Goal: Task Accomplishment & Management: Manage account settings

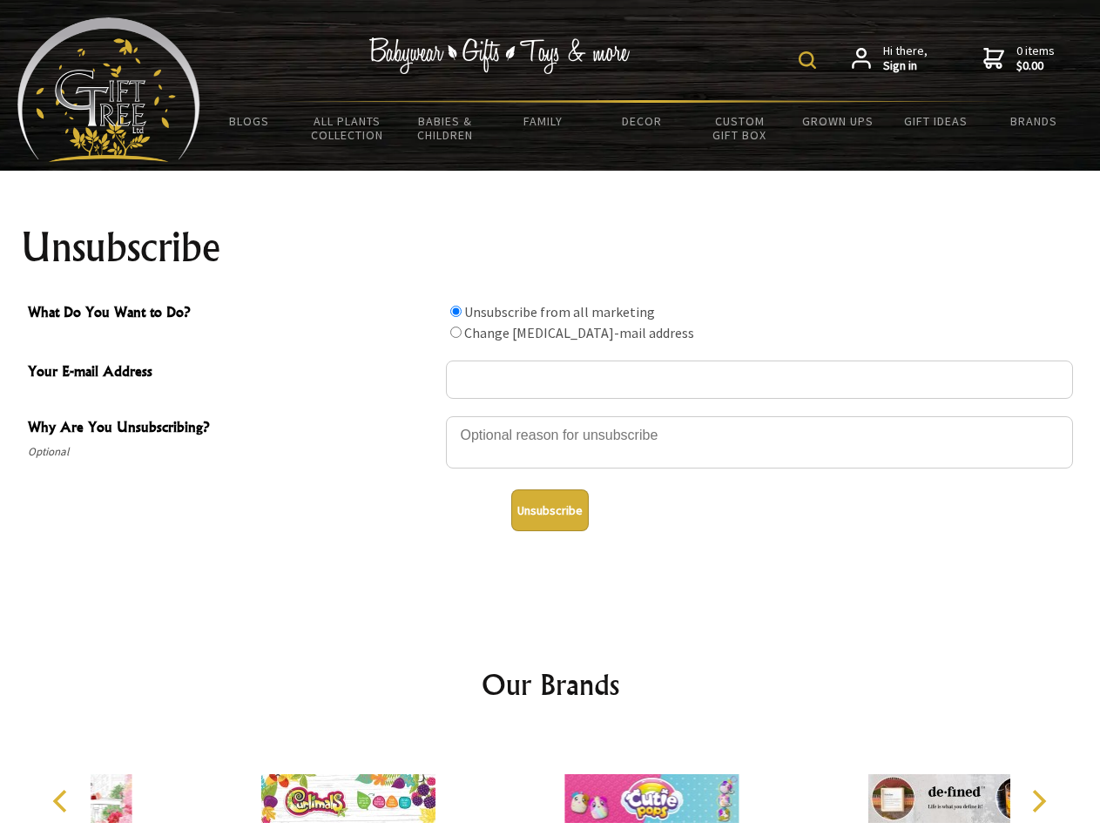
click at [810, 60] on img at bounding box center [807, 59] width 17 height 17
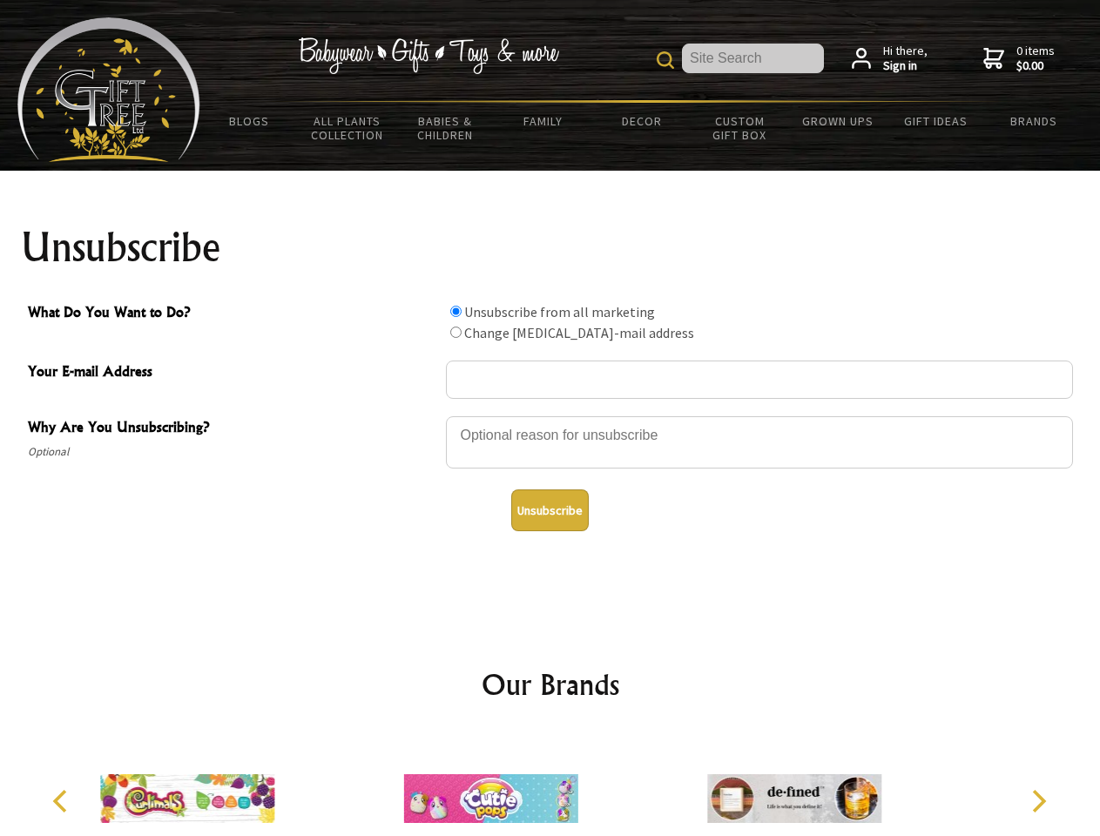
click at [551, 416] on div at bounding box center [759, 445] width 627 height 61
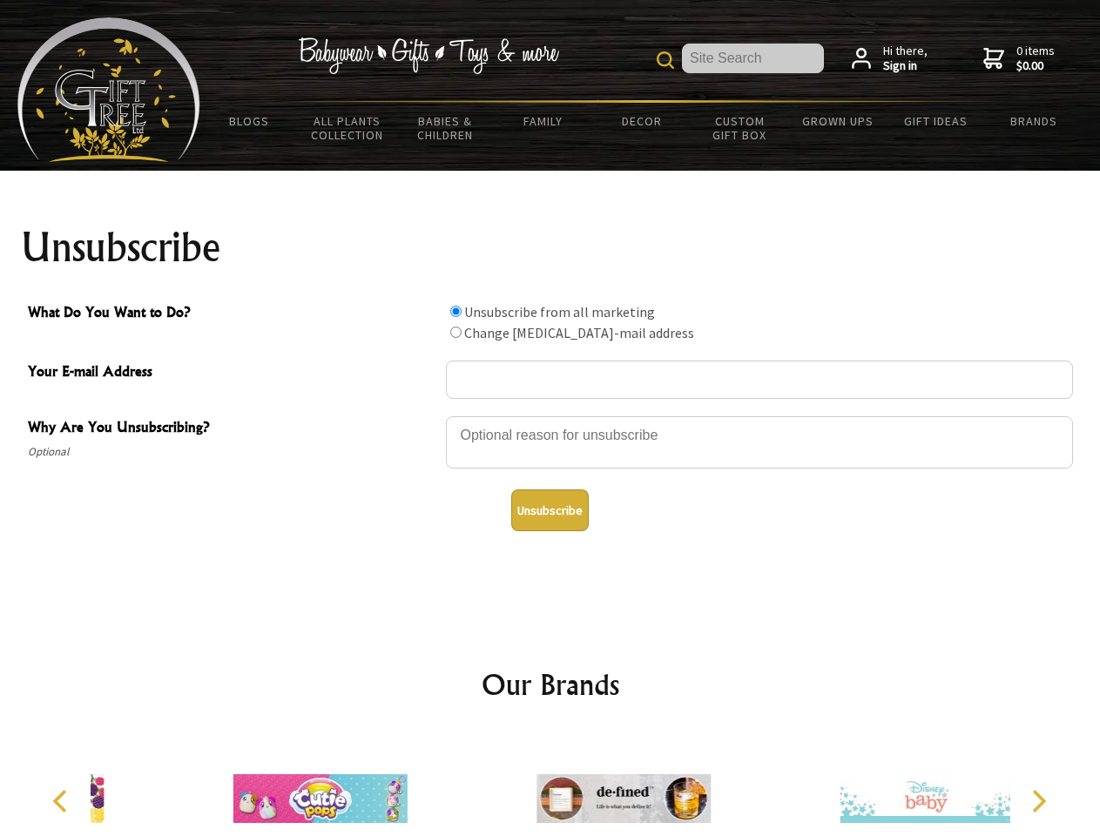
click at [456, 311] on input "What Do You Want to Do?" at bounding box center [455, 311] width 11 height 11
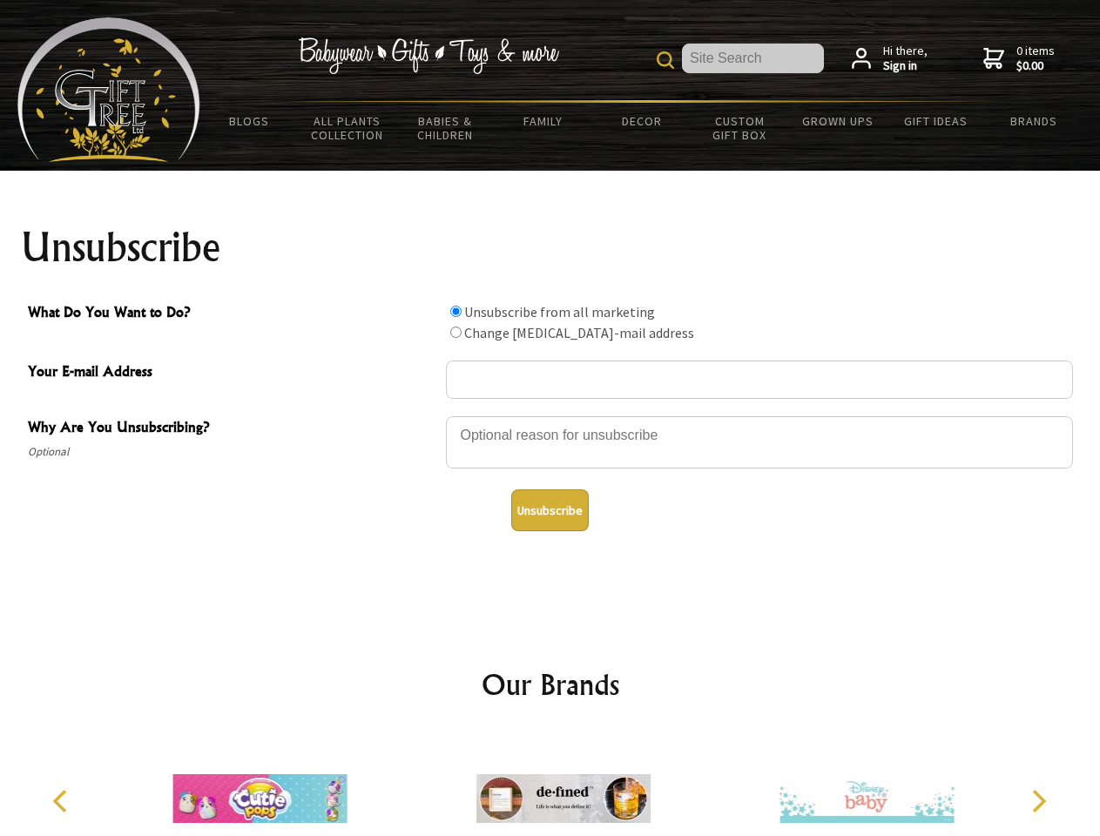
click at [456, 332] on input "What Do You Want to Do?" at bounding box center [455, 332] width 11 height 11
radio input "true"
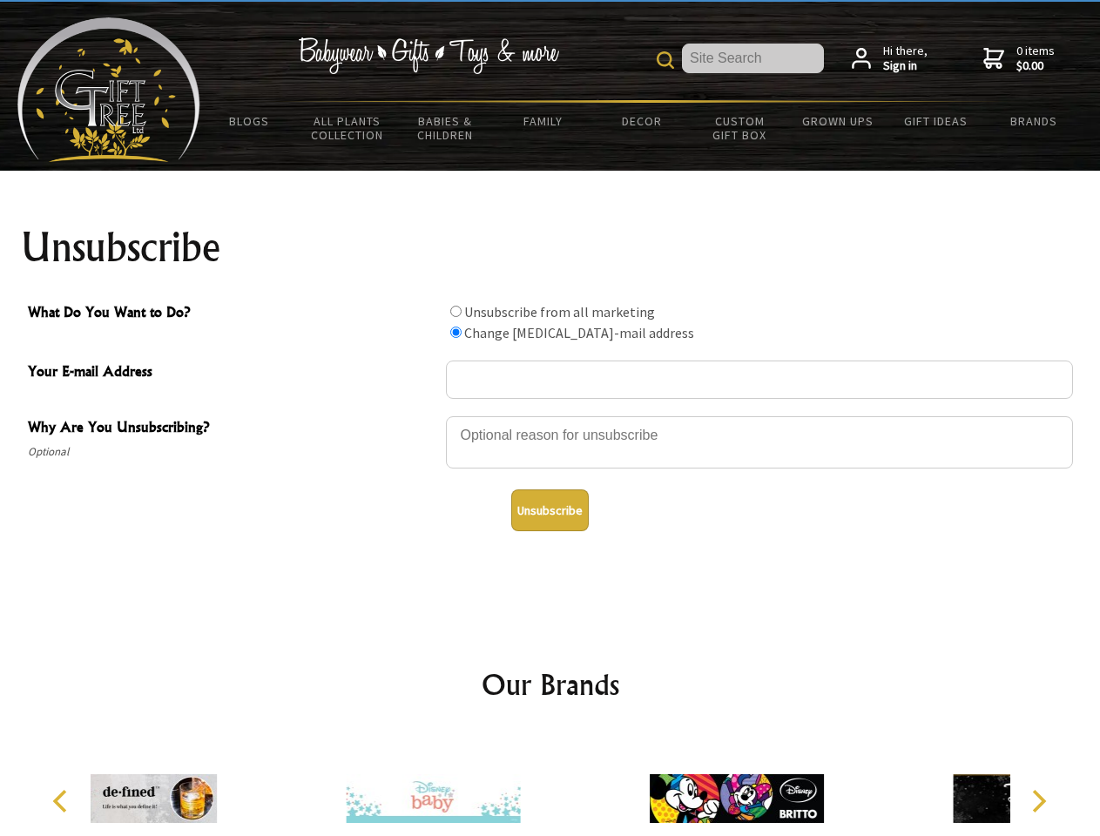
click at [550, 510] on button "Unsubscribe" at bounding box center [550, 511] width 78 height 42
